Goal: Navigation & Orientation: Find specific page/section

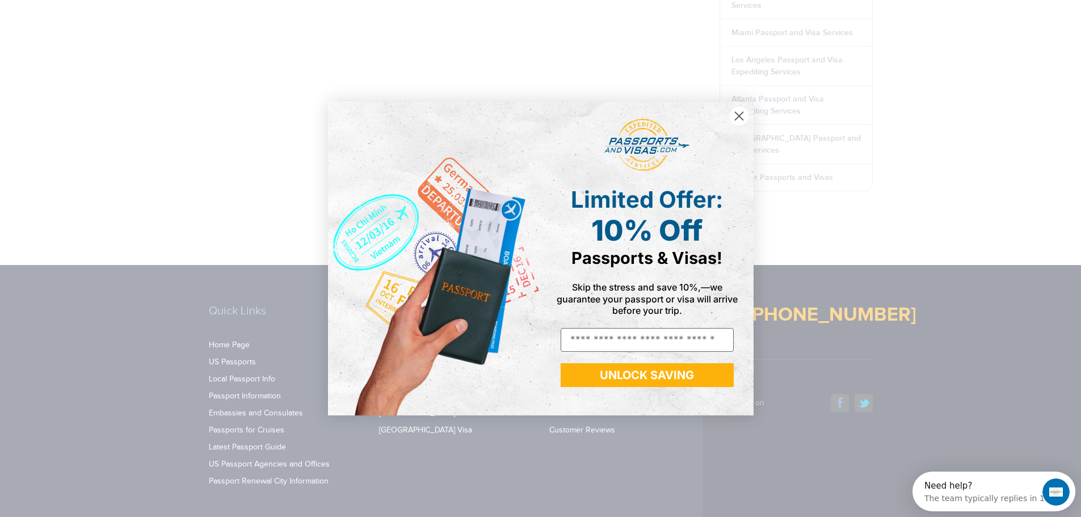
click at [735, 119] on circle "Close dialog" at bounding box center [738, 116] width 19 height 19
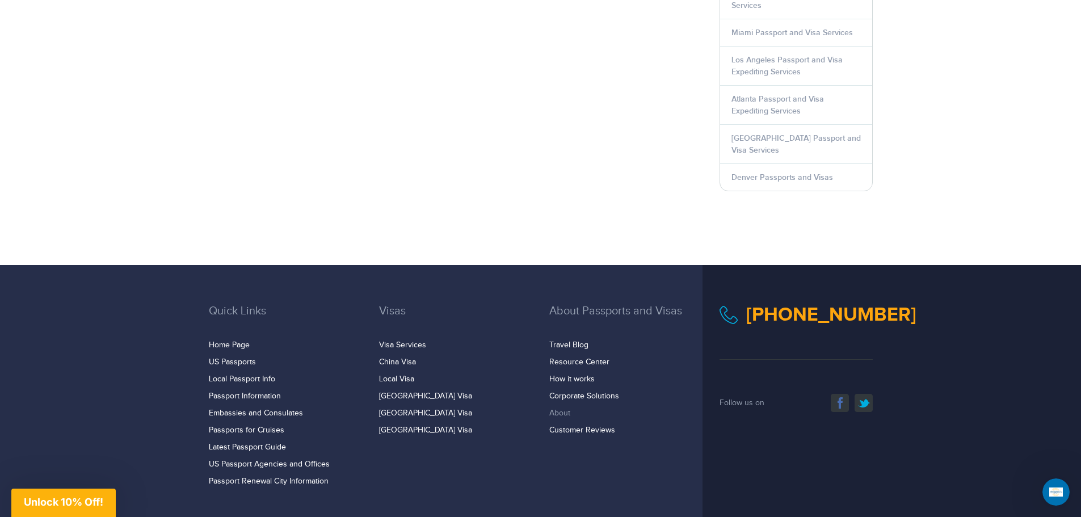
click at [566, 408] on link "About" at bounding box center [559, 412] width 21 height 9
